Goal: Find contact information: Find contact information

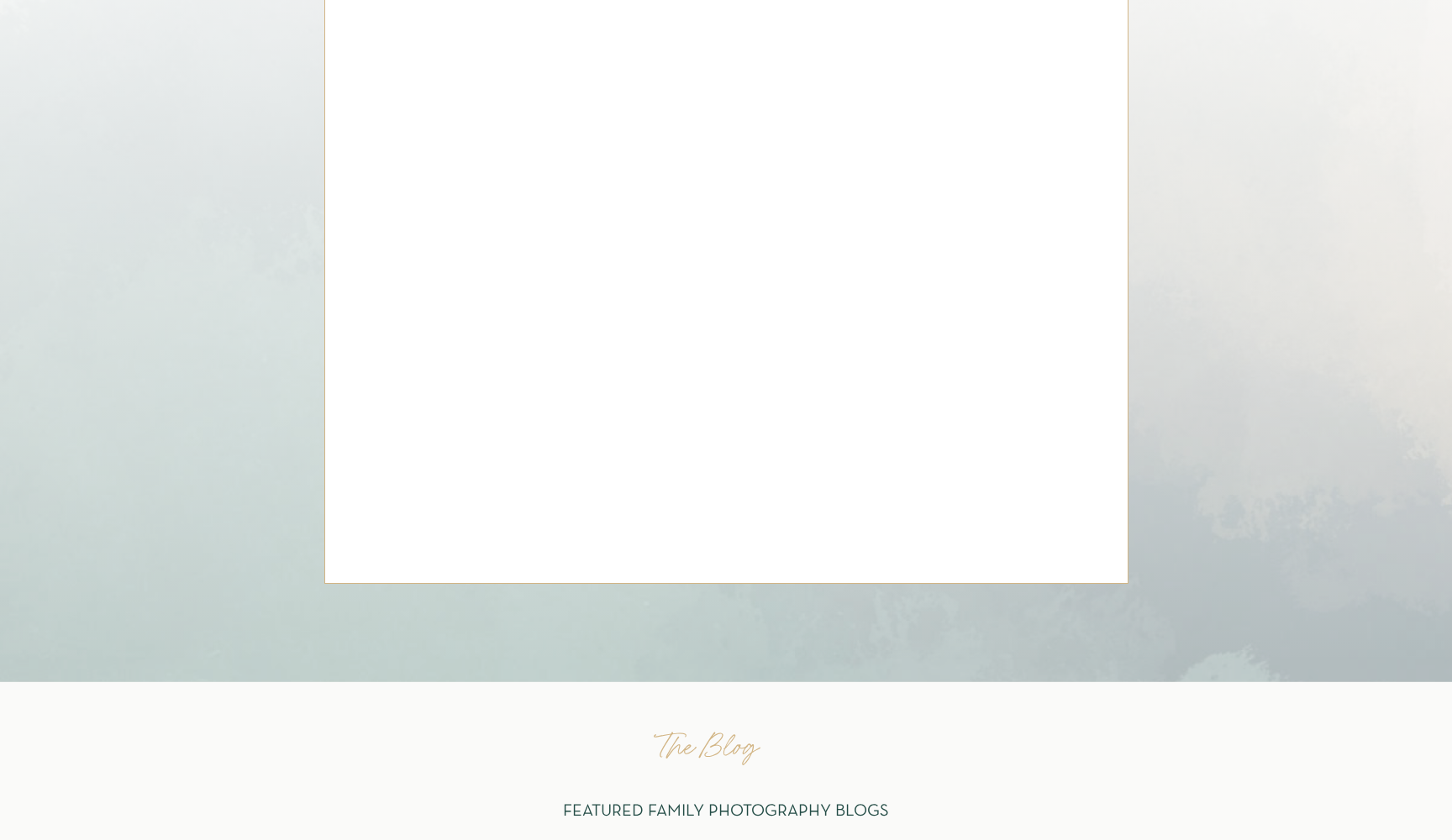
scroll to position [7314, 0]
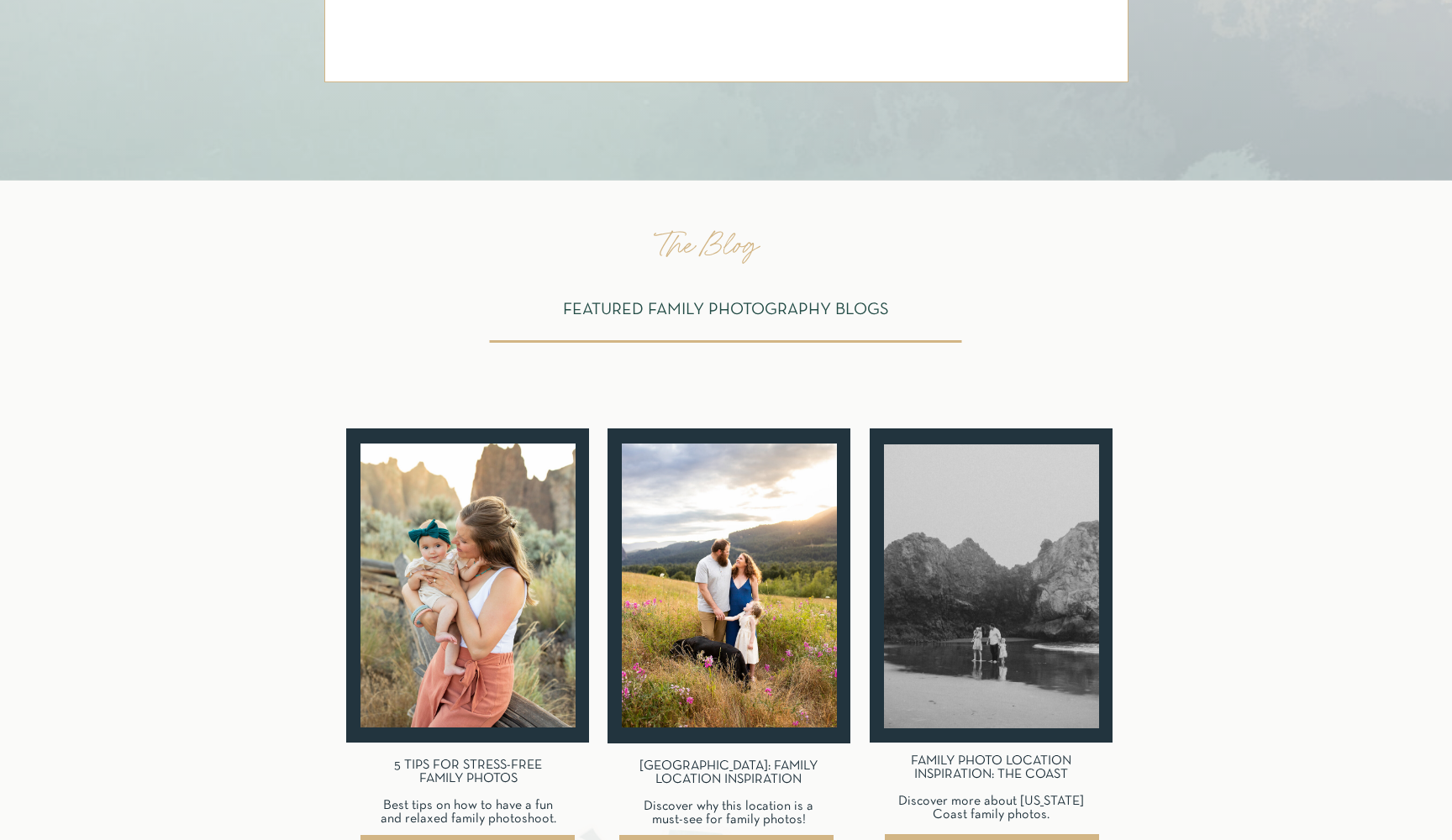
click at [1022, 759] on h3 "FAMILY PHOTO LOCATION INSPIRATION: THE COAST Discover more about Oregon Coast f…" at bounding box center [991, 794] width 215 height 80
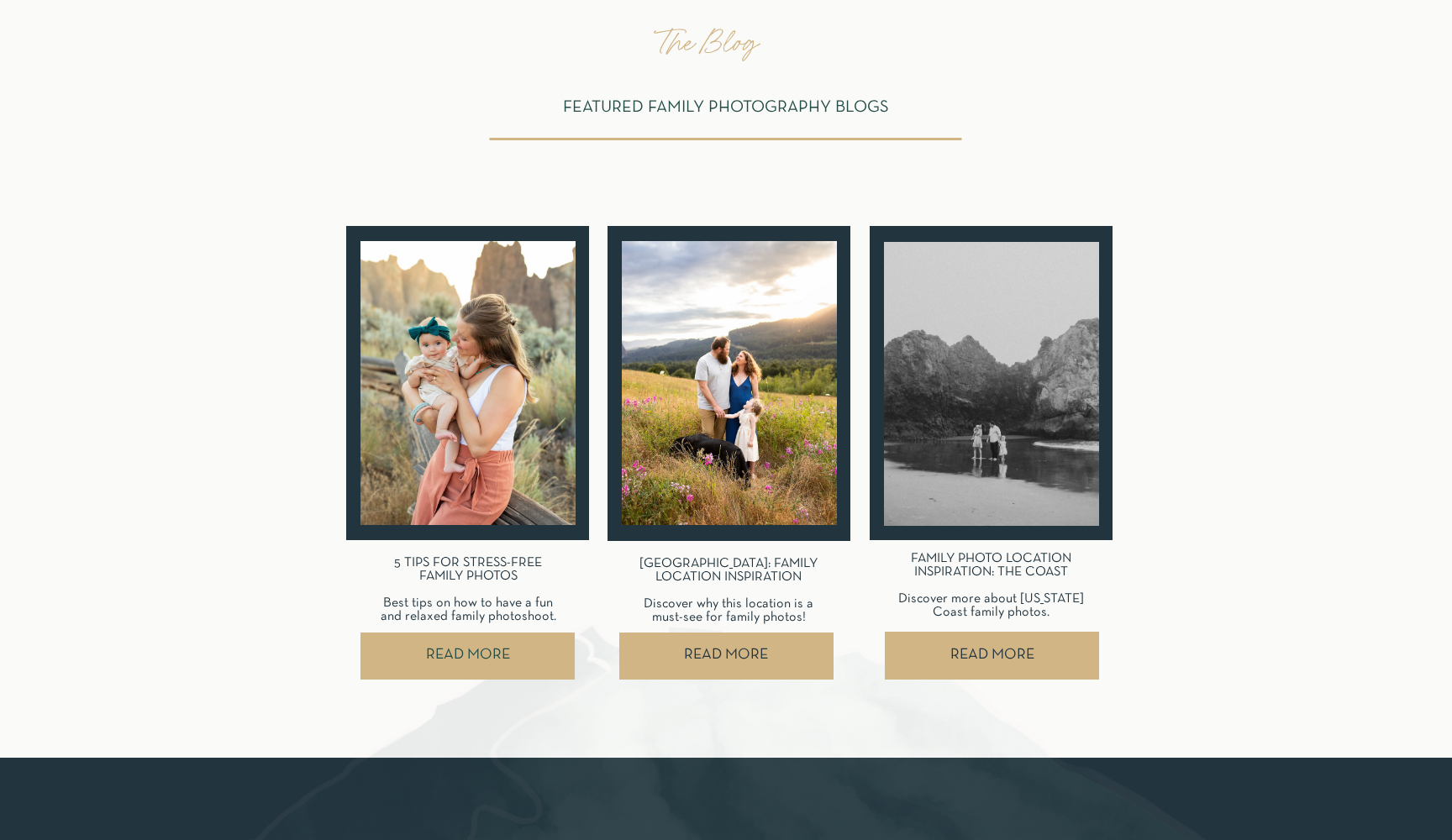
scroll to position [7524, 0]
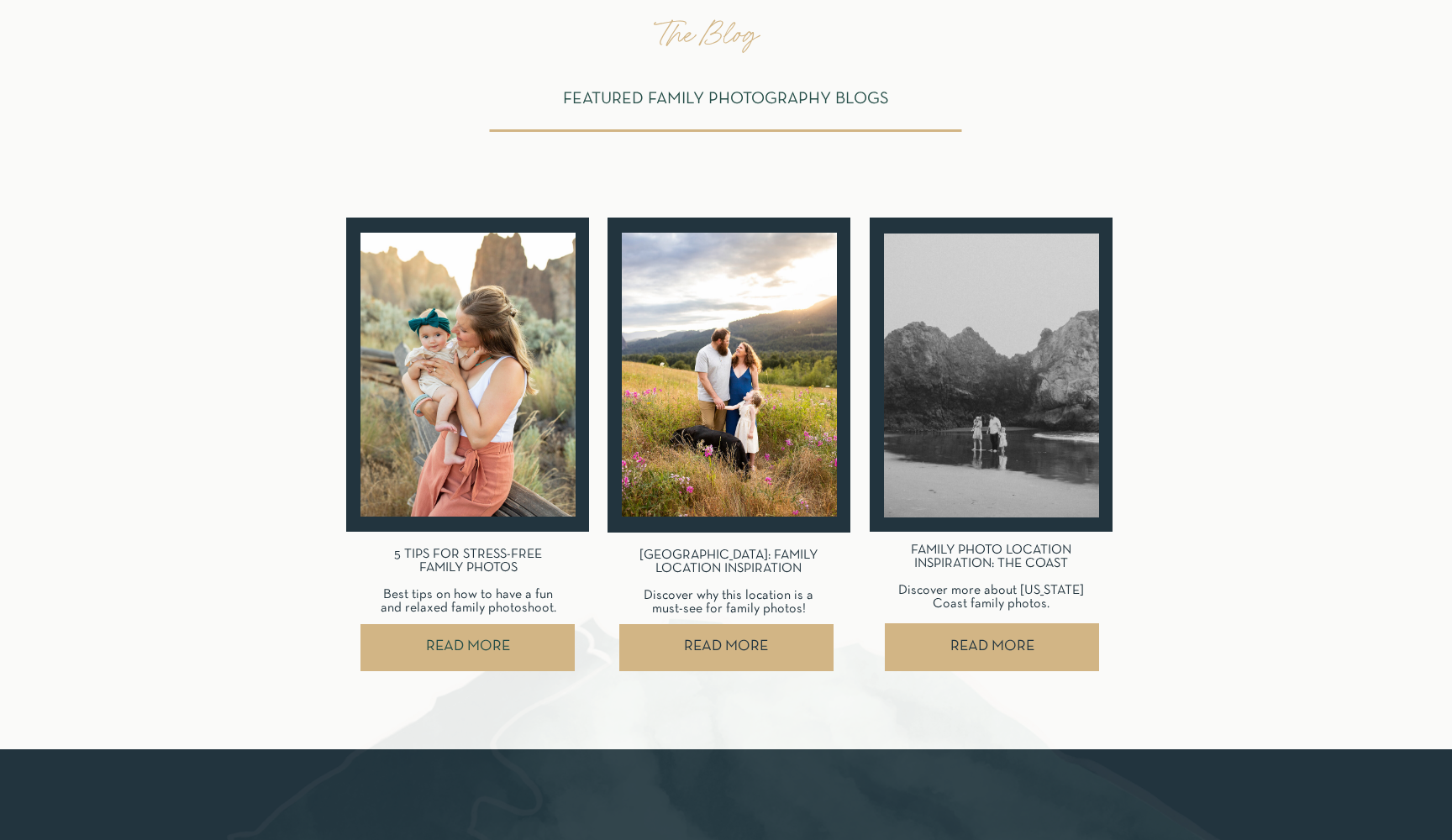
click at [968, 635] on nav "READ MORE" at bounding box center [992, 647] width 215 height 47
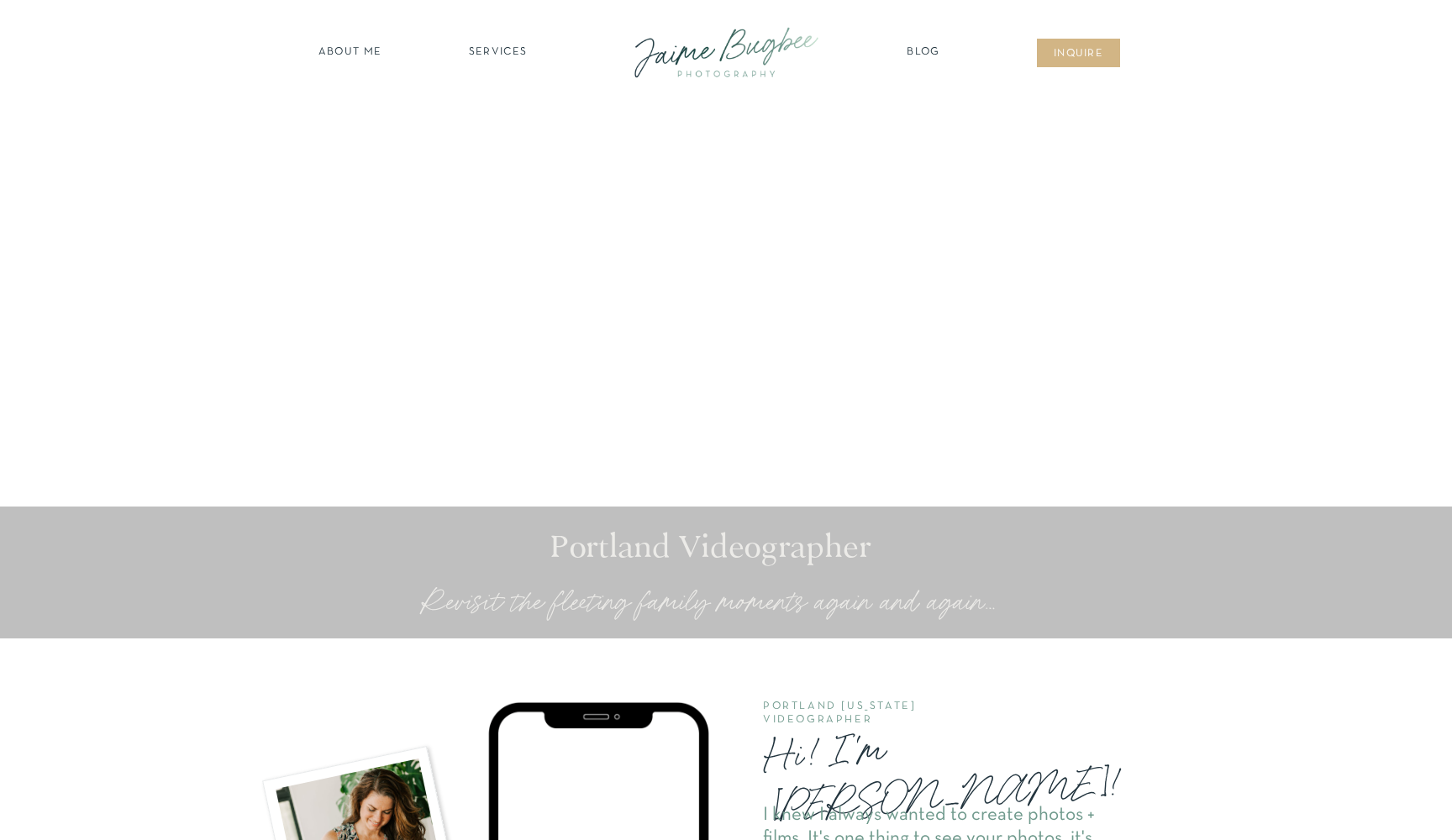
click at [1091, 51] on nav "inqUIre" at bounding box center [1078, 55] width 68 height 17
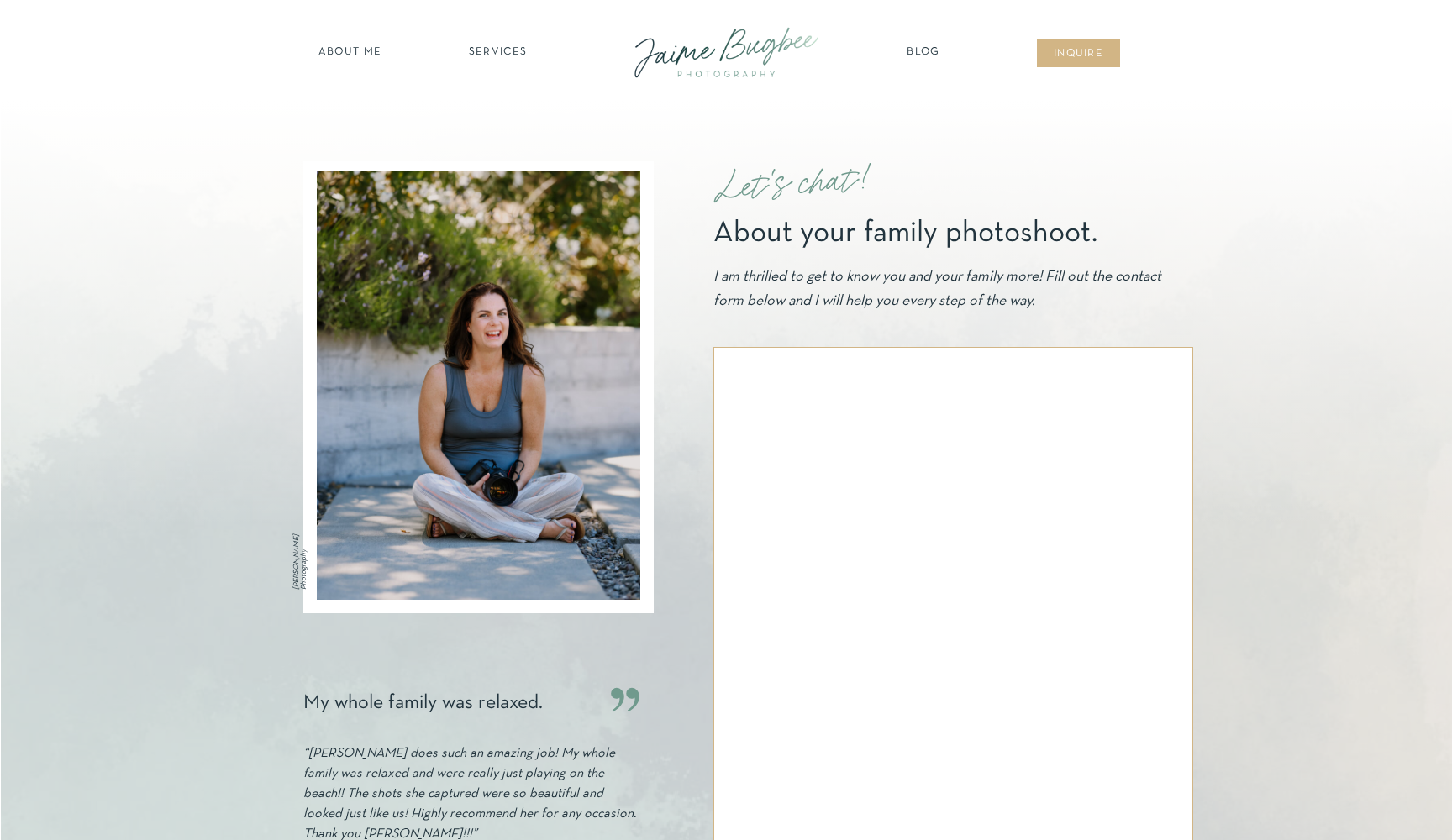
click at [762, 42] on div at bounding box center [726, 52] width 226 height 65
